Goal: Task Accomplishment & Management: Manage account settings

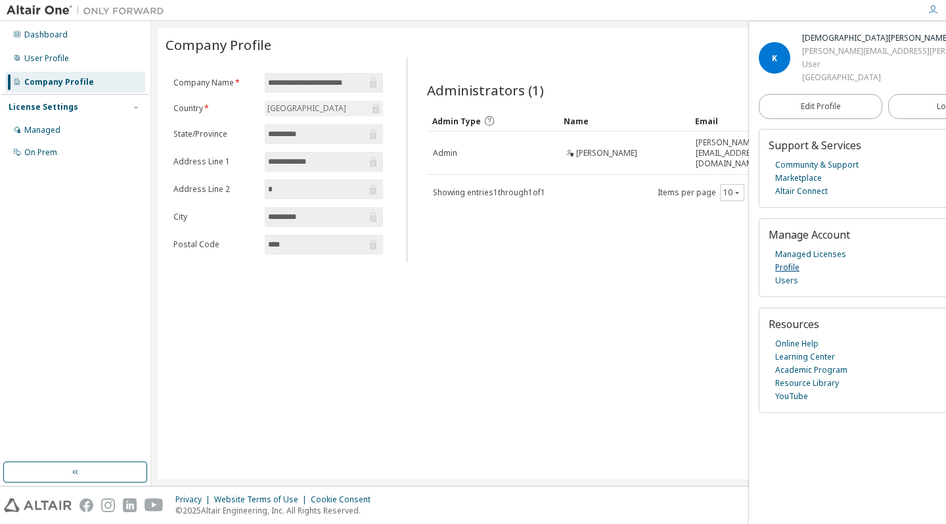
click at [789, 263] on link "Profile" at bounding box center [787, 267] width 24 height 13
click at [937, 101] on span "Logout" at bounding box center [950, 106] width 27 height 13
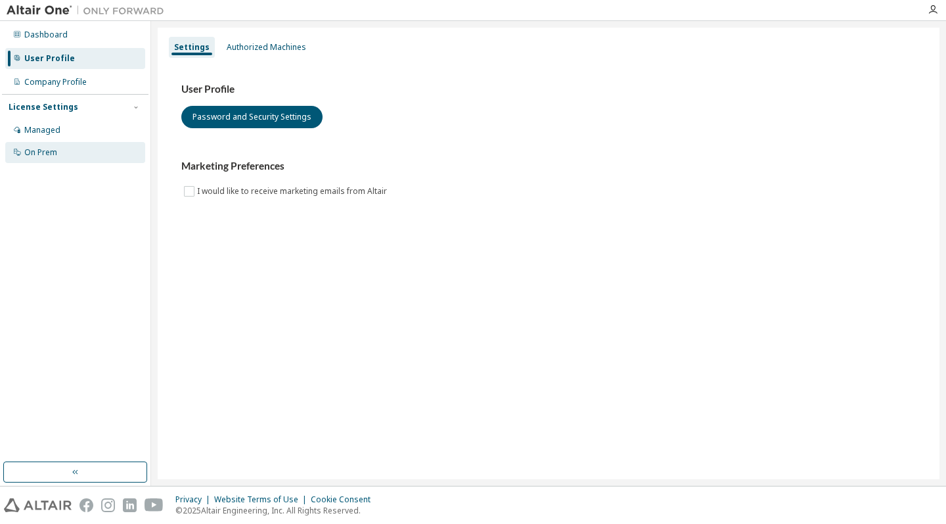
click at [45, 153] on div "On Prem" at bounding box center [40, 152] width 33 height 11
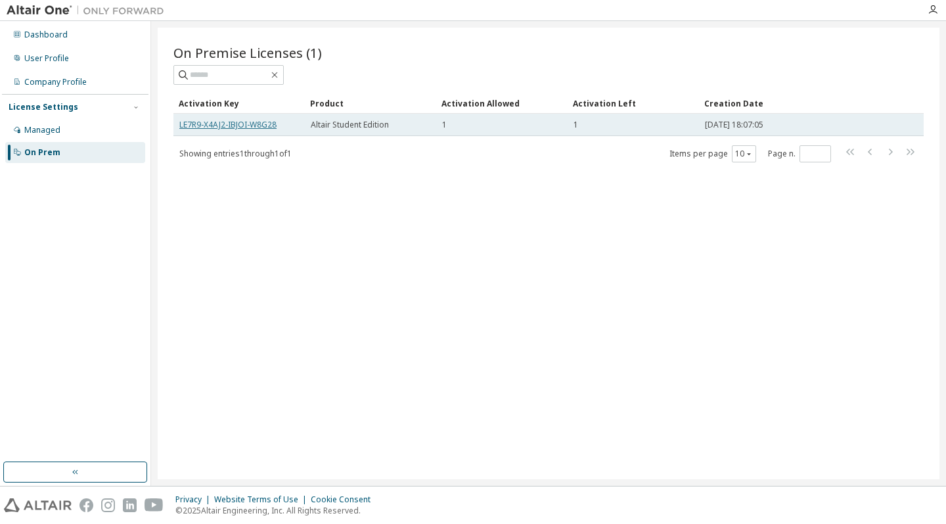
click at [234, 122] on link "LE7R9-X4AJ2-IBJOI-W8G28" at bounding box center [227, 124] width 97 height 11
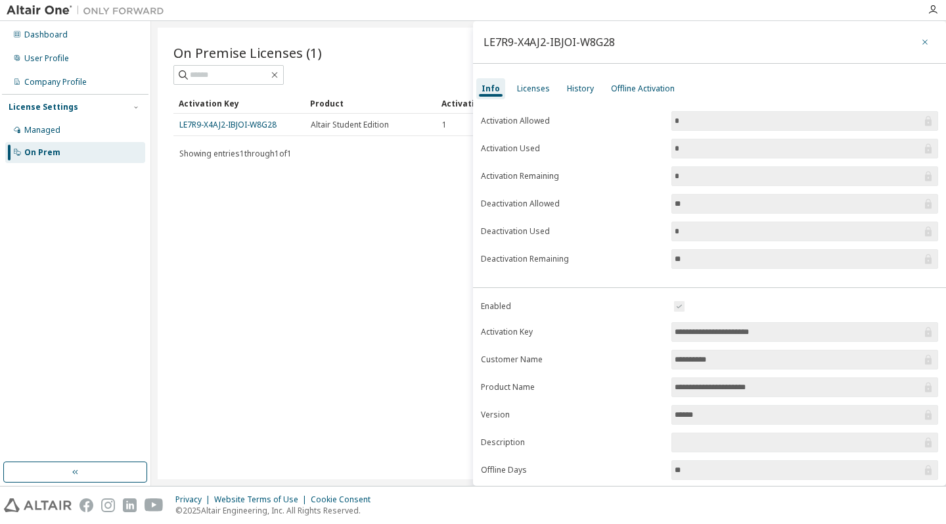
click at [920, 41] on icon "button" at bounding box center [924, 42] width 9 height 11
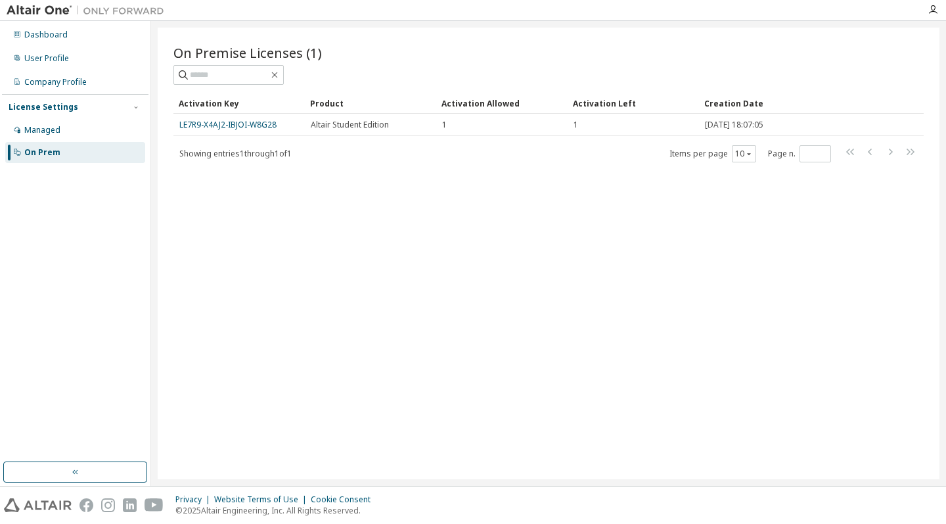
click at [41, 45] on div "Dashboard User Profile Company Profile License Settings Managed On Prem" at bounding box center [75, 93] width 146 height 141
click at [41, 35] on div "Dashboard" at bounding box center [45, 35] width 43 height 11
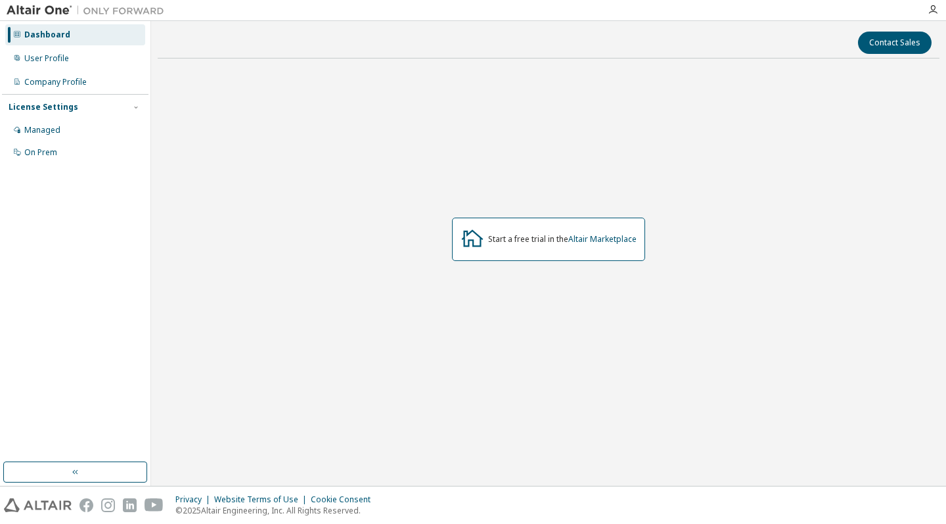
click at [548, 232] on div "Start a free trial in the Altair Marketplace" at bounding box center [548, 238] width 193 height 43
click at [583, 234] on link "Altair Marketplace" at bounding box center [602, 238] width 68 height 11
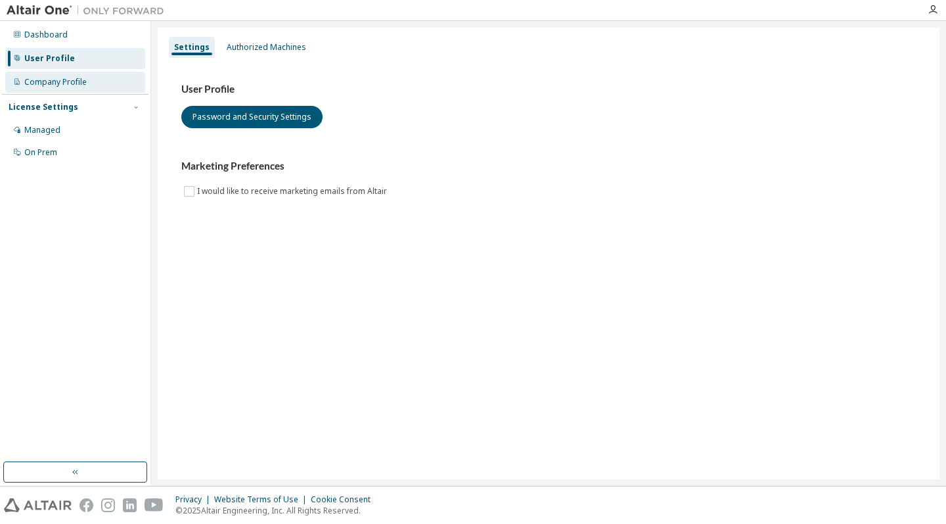
click at [90, 84] on div "Company Profile" at bounding box center [75, 82] width 140 height 21
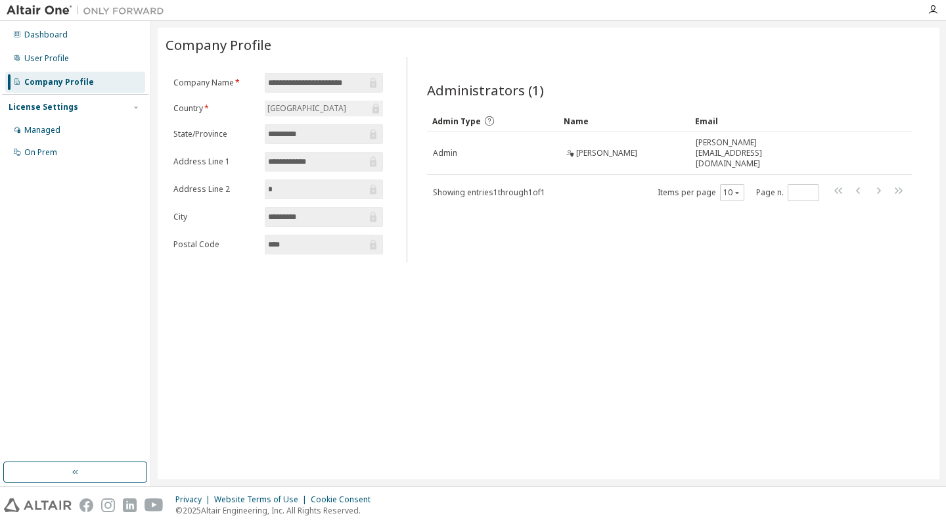
scroll to position [7, 0]
click at [89, 129] on div "Managed" at bounding box center [75, 130] width 140 height 21
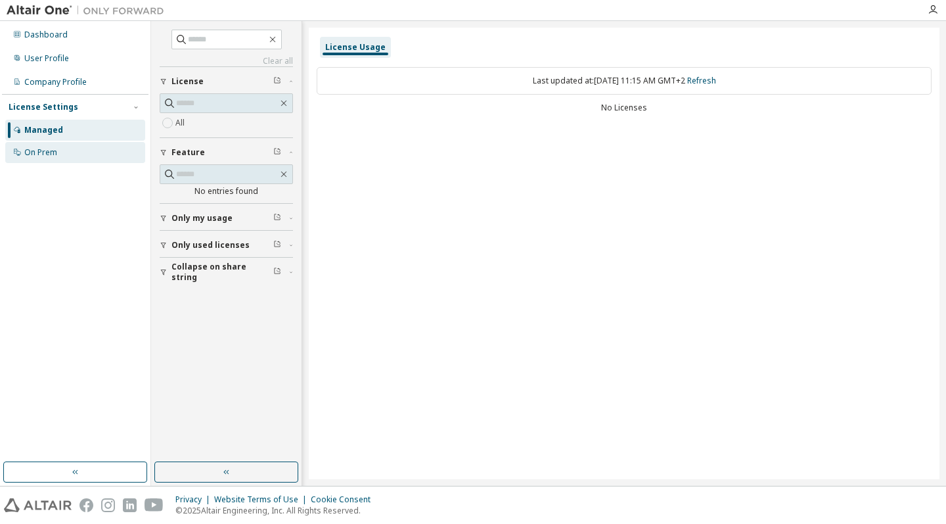
click at [89, 151] on div "On Prem" at bounding box center [75, 152] width 140 height 21
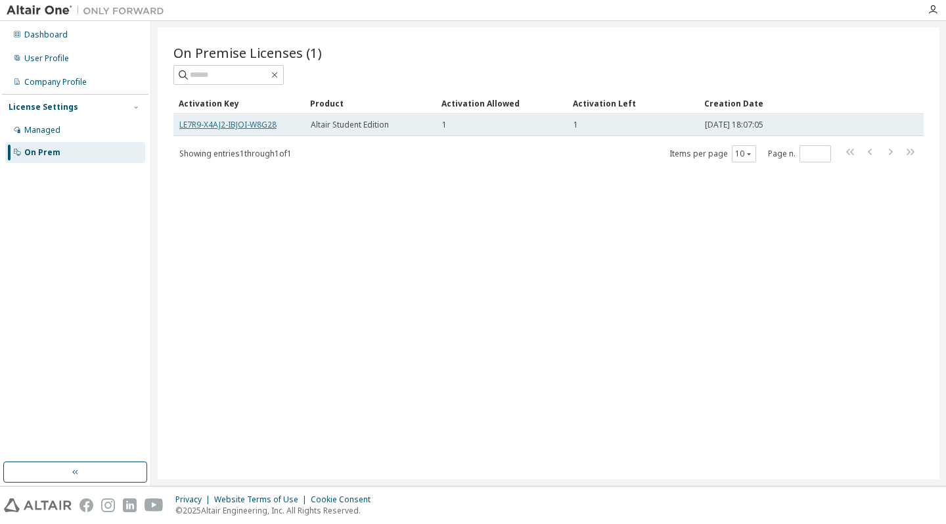
click at [271, 123] on link "LE7R9-X4AJ2-IBJOI-W8G28" at bounding box center [227, 124] width 97 height 11
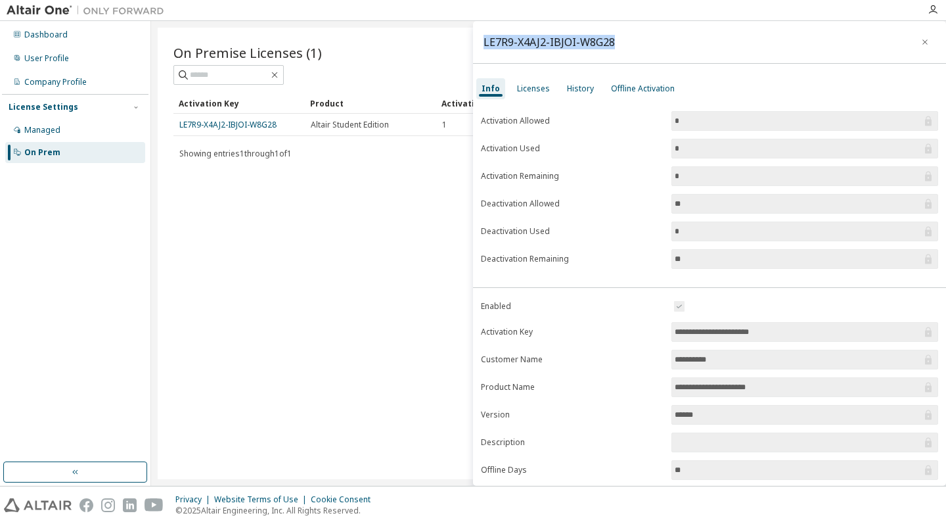
drag, startPoint x: 615, startPoint y: 44, endPoint x: 474, endPoint y: 43, distance: 140.6
click at [474, 43] on div "LE7R9-X4AJ2-IBJOI-W8G28" at bounding box center [709, 42] width 473 height 43
copy div "LE7R9-X4AJ2-IBJOI-W8G28"
click at [528, 93] on div "Licenses" at bounding box center [533, 88] width 33 height 11
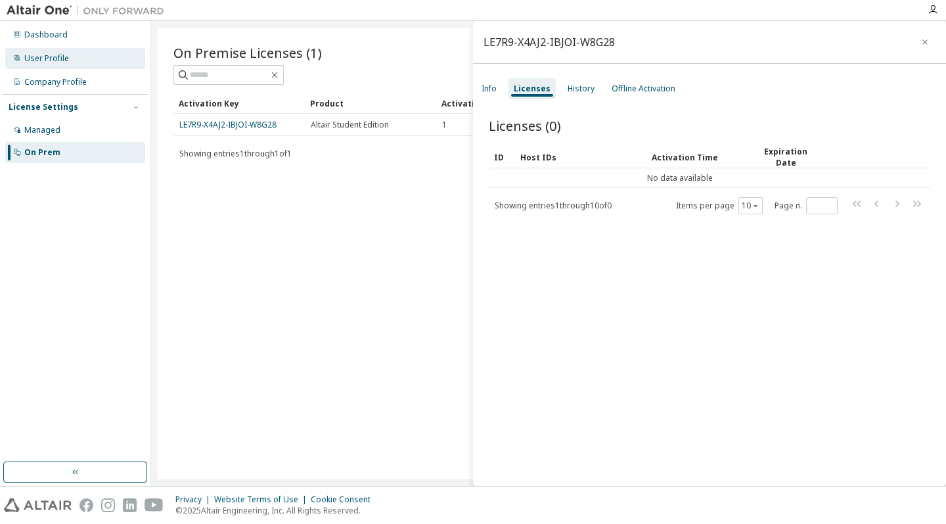
click at [49, 53] on div "User Profile" at bounding box center [46, 58] width 45 height 11
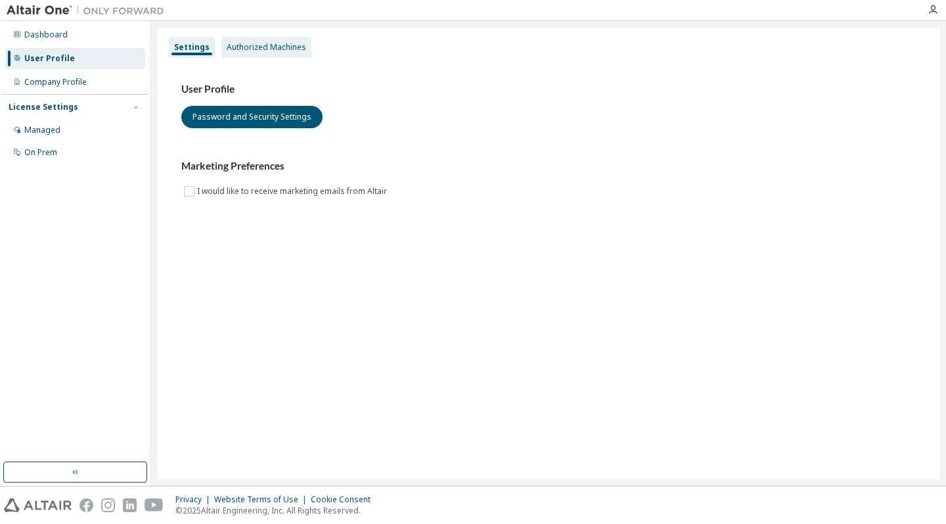
click at [244, 46] on div "Authorized Machines" at bounding box center [266, 47] width 79 height 11
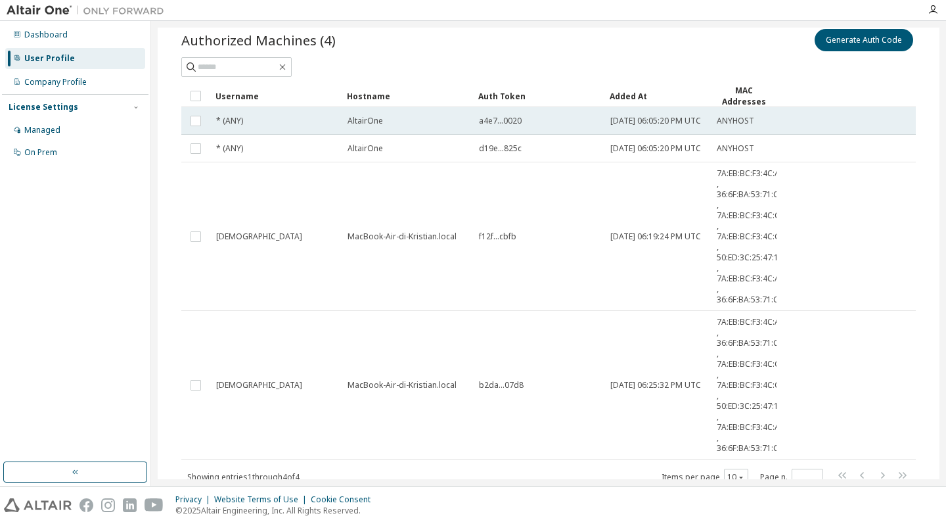
scroll to position [51, 0]
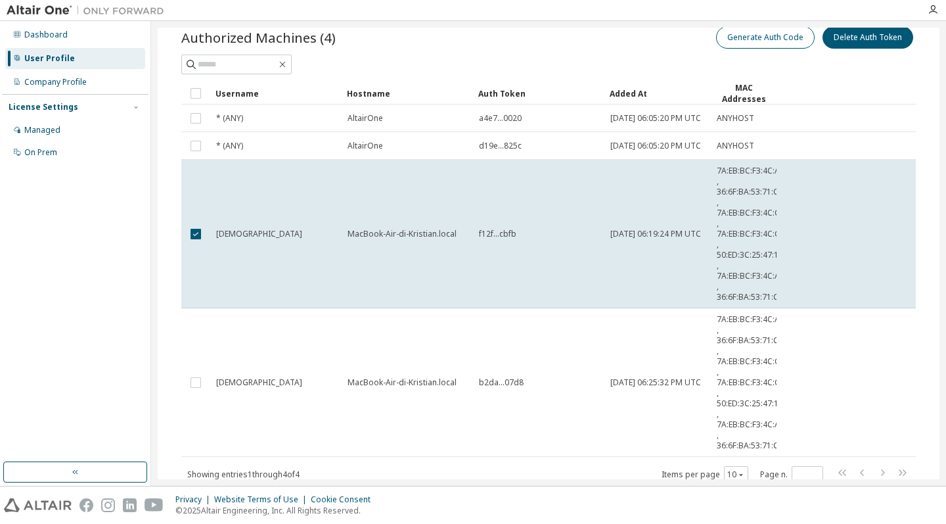
click at [758, 39] on button "Generate Auth Code" at bounding box center [765, 37] width 99 height 22
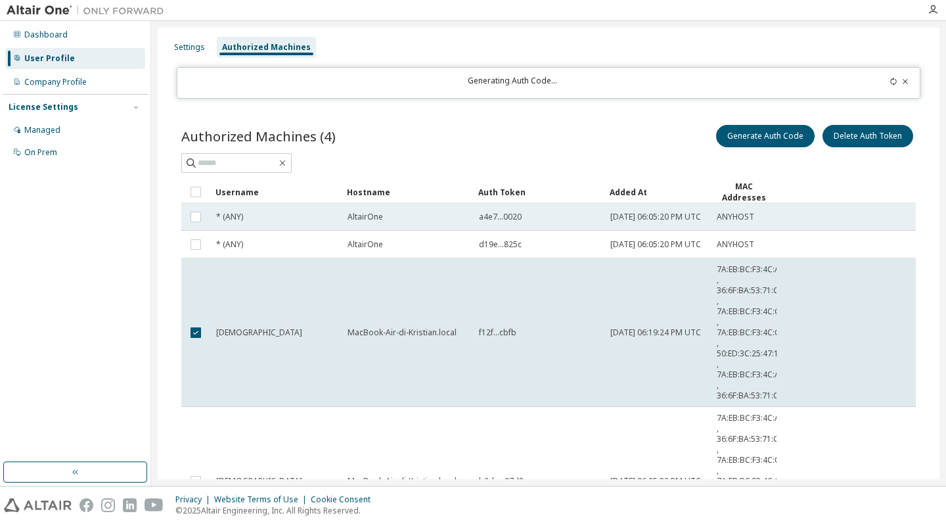
scroll to position [0, 0]
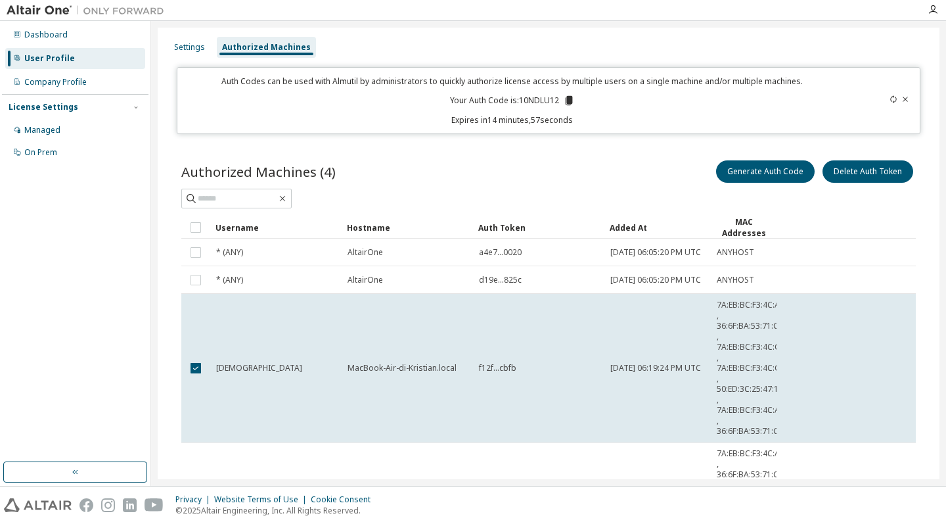
click at [565, 99] on icon at bounding box center [568, 100] width 7 height 9
click at [901, 98] on icon at bounding box center [905, 99] width 8 height 8
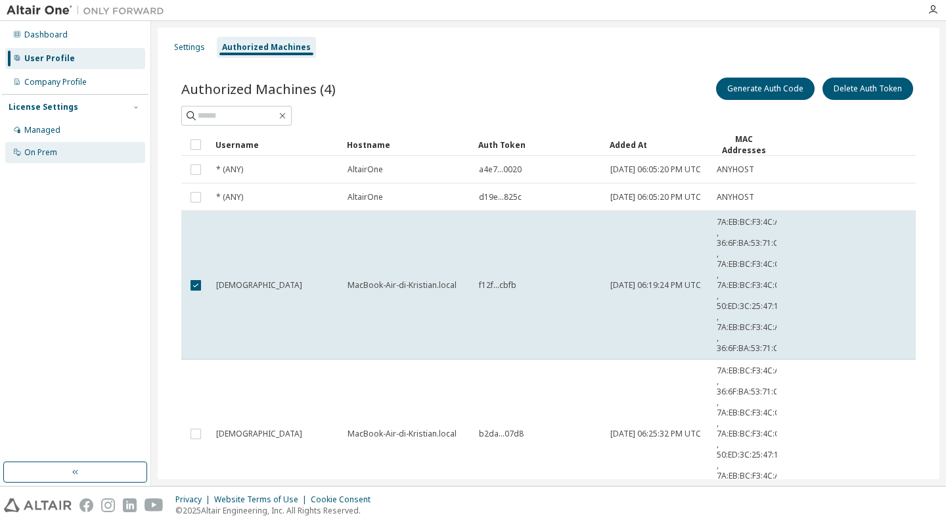
click at [68, 142] on div "On Prem" at bounding box center [75, 152] width 140 height 21
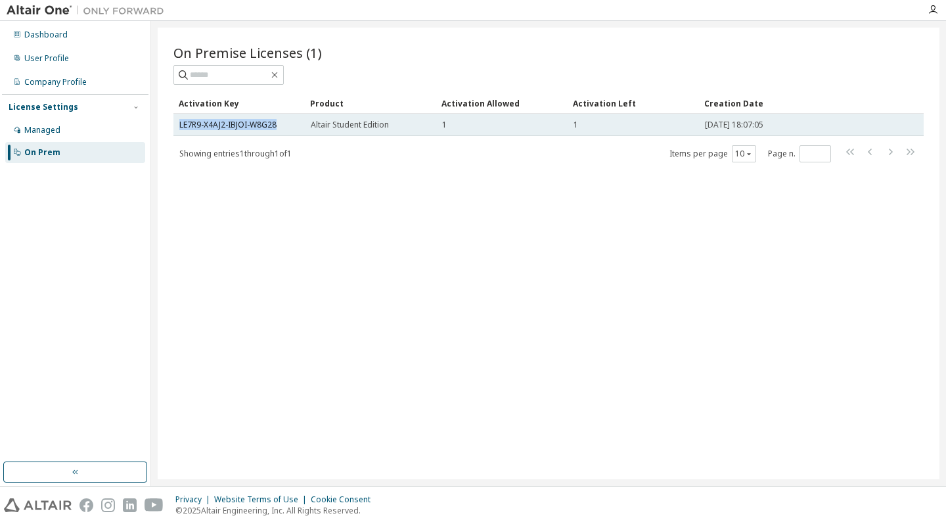
drag, startPoint x: 280, startPoint y: 123, endPoint x: 179, endPoint y: 123, distance: 101.2
click at [179, 123] on td "LE7R9-X4AJ2-IBJOI-W8G28" at bounding box center [238, 125] width 131 height 22
copy link "LE7R9-X4AJ2-IBJOI-W8G28"
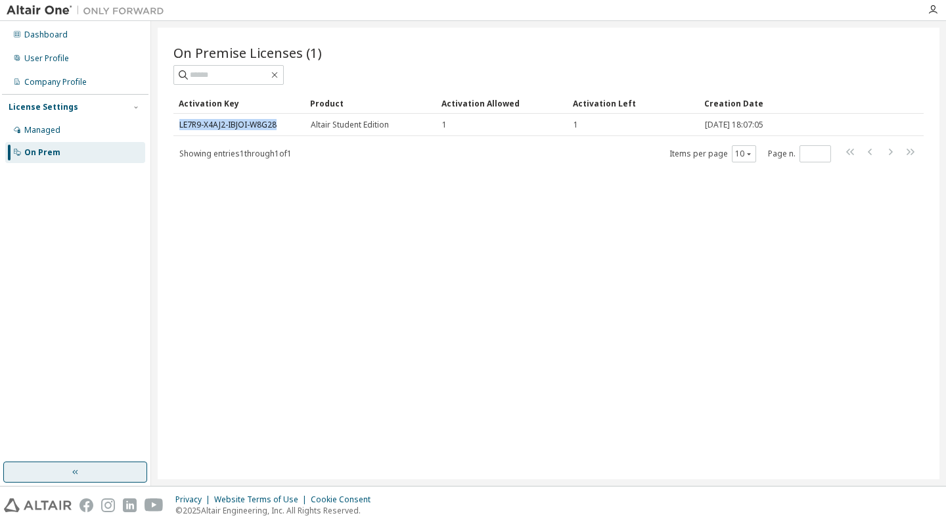
click at [114, 471] on button "button" at bounding box center [75, 471] width 144 height 21
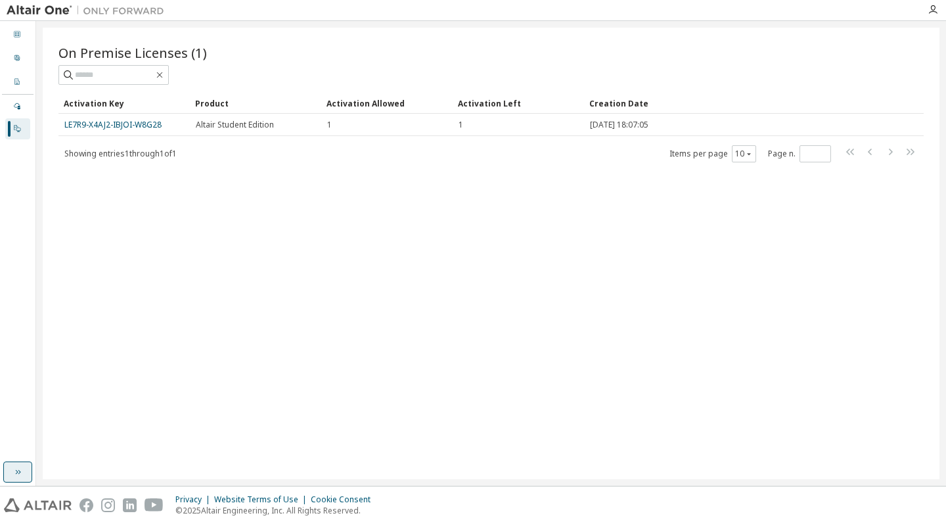
click at [30, 474] on button "button" at bounding box center [17, 471] width 29 height 21
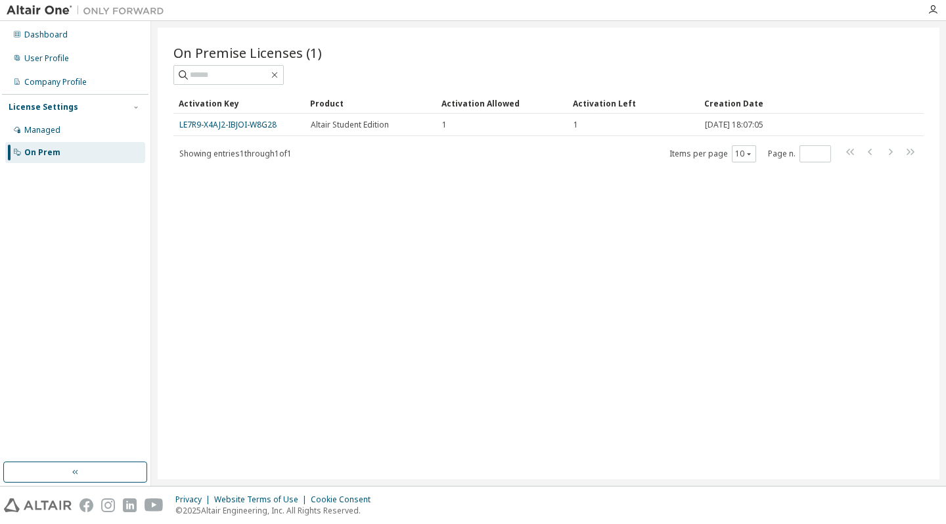
click at [670, 7] on div at bounding box center [545, 10] width 749 height 20
